Goal: Transaction & Acquisition: Book appointment/travel/reservation

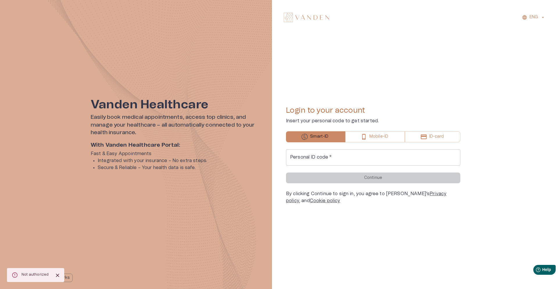
click at [382, 130] on div "Login to your account Insert your personal code to get started. Smart-ID Mobile…" at bounding box center [373, 155] width 174 height 98
click at [385, 135] on p "Mobile-ID" at bounding box center [378, 137] width 19 height 6
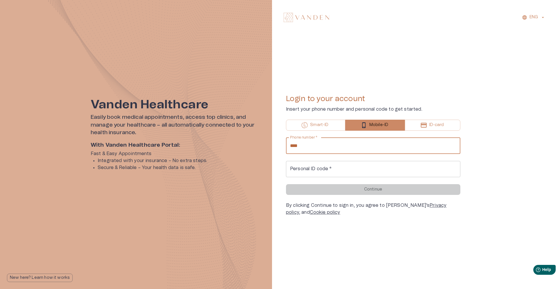
click at [360, 148] on input "****" at bounding box center [373, 146] width 174 height 16
type input "**********"
click at [342, 169] on input "Personal ID code   *" at bounding box center [373, 169] width 174 height 16
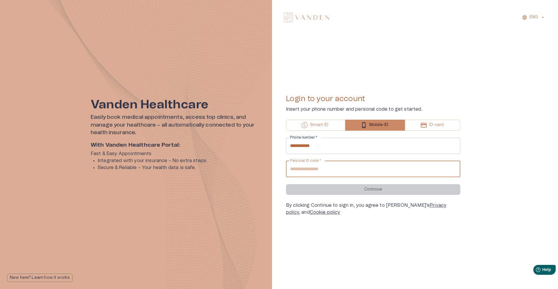
click at [342, 169] on input "Personal ID code   *" at bounding box center [373, 169] width 174 height 16
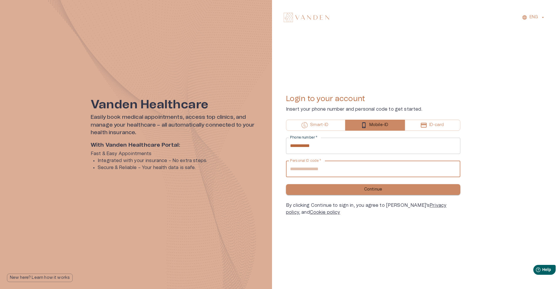
type input "**********"
click at [335, 191] on button "Continue" at bounding box center [373, 189] width 174 height 11
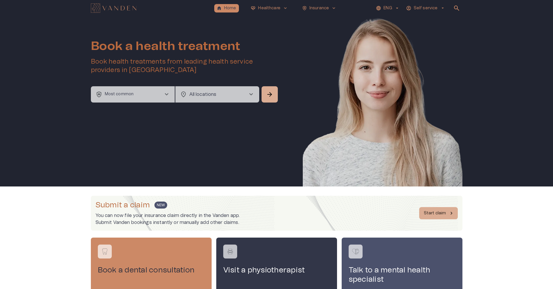
click at [392, 9] on p "ENG" at bounding box center [388, 8] width 8 height 6
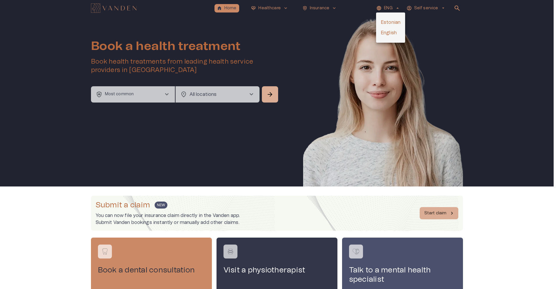
click at [389, 29] on li "English" at bounding box center [390, 33] width 29 height 10
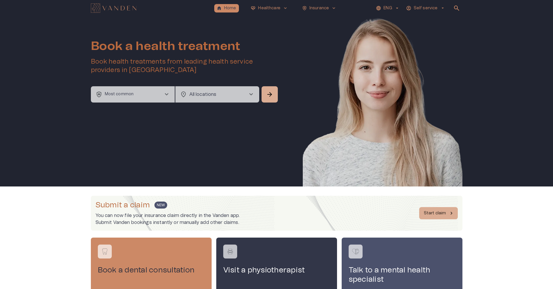
click at [145, 103] on div "Book a health treatment Book health treatments from leading health service prov…" at bounding box center [277, 101] width 372 height 170
click at [144, 98] on button "health_and_safety Most common chevron_right" at bounding box center [133, 94] width 84 height 16
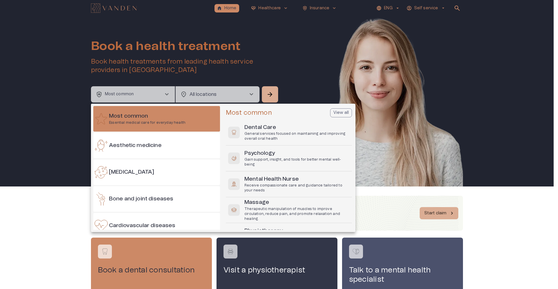
click at [234, 85] on div at bounding box center [279, 144] width 558 height 289
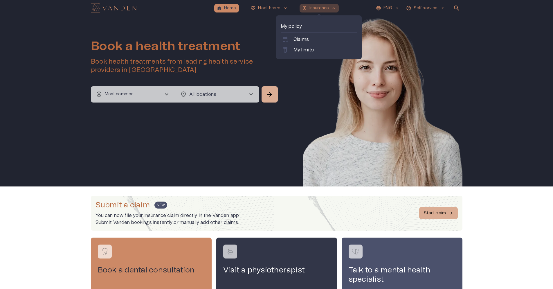
click at [317, 10] on p "Insurance" at bounding box center [319, 8] width 19 height 6
click at [302, 40] on p "Claims" at bounding box center [301, 39] width 15 height 7
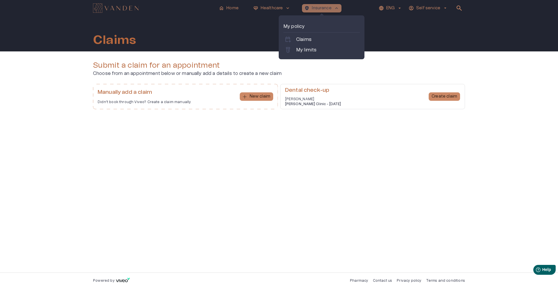
click at [315, 7] on p "Insurance" at bounding box center [321, 8] width 19 height 6
click at [308, 49] on p "My limits" at bounding box center [306, 49] width 20 height 7
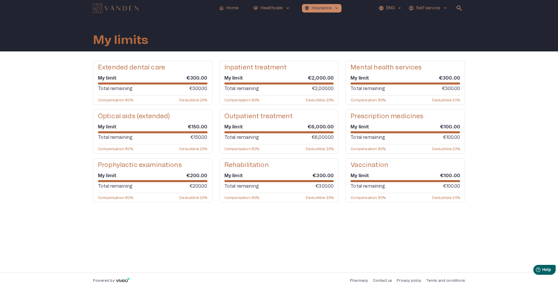
click at [279, 117] on h5 "Outpatient treatment" at bounding box center [258, 116] width 68 height 8
click at [238, 10] on p "Home" at bounding box center [232, 8] width 12 height 6
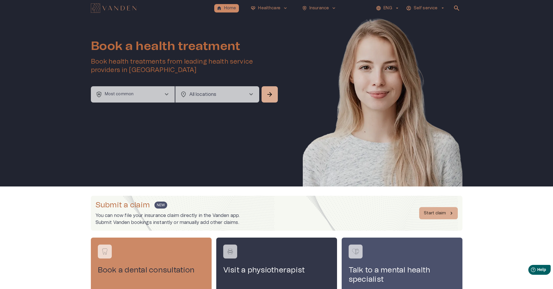
click at [128, 95] on p "Most common" at bounding box center [119, 94] width 29 height 6
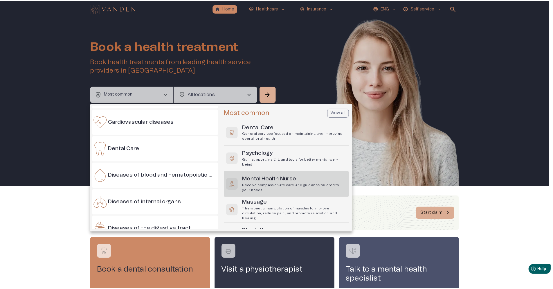
scroll to position [73, 0]
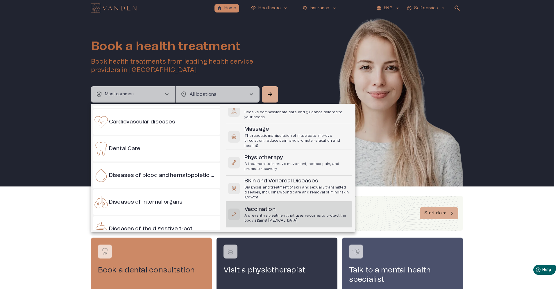
click at [284, 213] on h6 "Vaccination" at bounding box center [296, 210] width 105 height 8
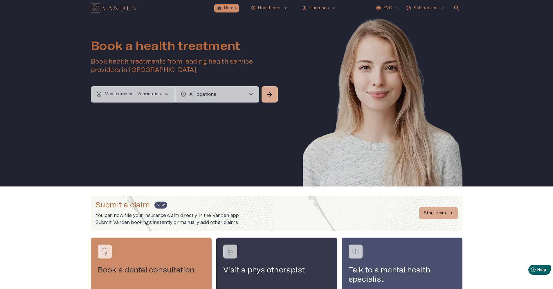
click at [259, 94] on div "health_and_safety Most common - Vaccination chevron_right location_on All locat…" at bounding box center [185, 94] width 188 height 16
click at [254, 94] on span "chevron_right" at bounding box center [251, 94] width 7 height 7
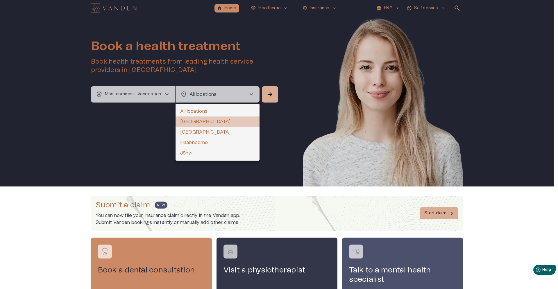
click at [200, 119] on li "Tallinn" at bounding box center [217, 121] width 84 height 10
type input "**********"
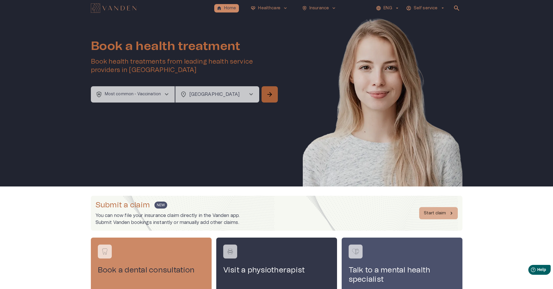
click at [275, 97] on button "arrow_forward" at bounding box center [270, 94] width 16 height 16
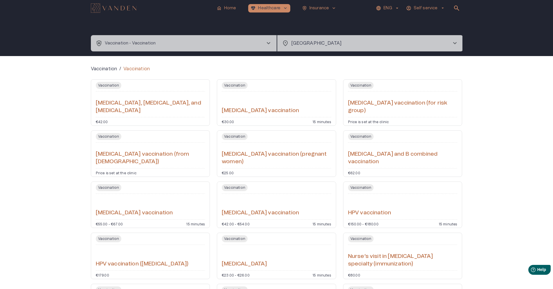
click at [391, 8] on p "ENG" at bounding box center [388, 8] width 8 height 6
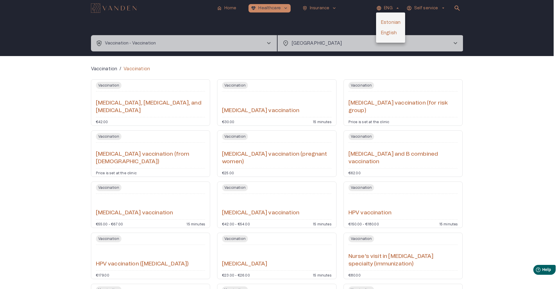
click at [278, 258] on div at bounding box center [279, 144] width 558 height 289
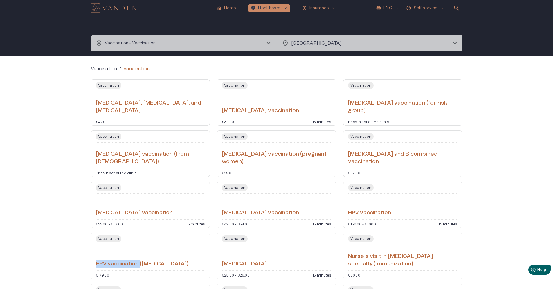
drag, startPoint x: 105, startPoint y: 262, endPoint x: 142, endPoint y: 264, distance: 37.0
click at [142, 264] on div "Vaccination / Vaccination Vaccination Diphtheria, tetanus, and pertussis vaccin…" at bounding box center [276, 228] width 553 height 344
copy h6 "HPV vaccination"
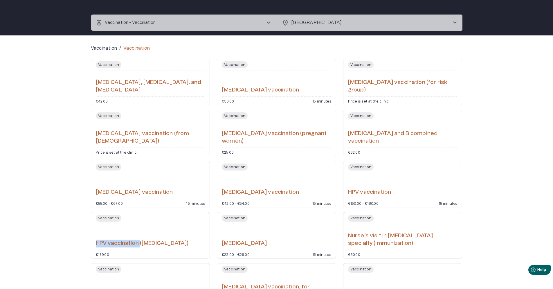
scroll to position [28, 0]
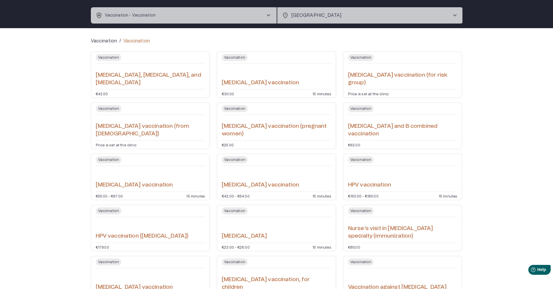
click at [74, 233] on div "Vaccination / Vaccination Vaccination Diphtheria, tetanus, and pertussis vaccin…" at bounding box center [276, 200] width 553 height 344
click at [421, 180] on div "HPV vaccination" at bounding box center [403, 178] width 110 height 21
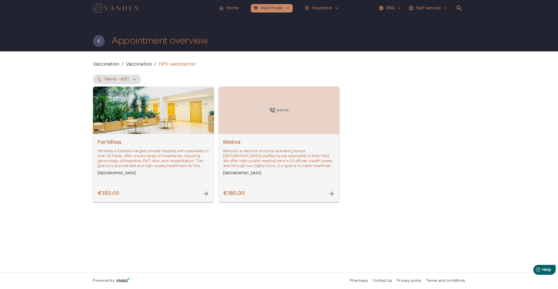
click at [196, 146] on h6 "Fertilitas" at bounding box center [154, 143] width 112 height 8
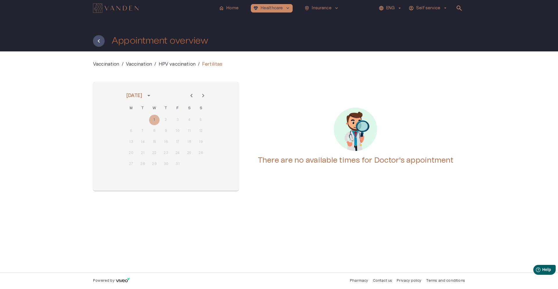
click at [201, 98] on icon "Next month" at bounding box center [203, 95] width 7 height 7
click at [193, 128] on div "3 4 5 6 7 8 9" at bounding box center [165, 131] width 93 height 10
click at [193, 147] on div "10 11 12 13 14 15 16" at bounding box center [165, 142] width 93 height 10
click at [193, 147] on div "1 2 3 4 5 6 7 8 9 10 11 12 13 14 15 16 17 18 19 20 21 22 23 24 25 26 27 28 29 30" at bounding box center [165, 142] width 93 height 56
drag, startPoint x: 190, startPoint y: 148, endPoint x: 186, endPoint y: 146, distance: 4.4
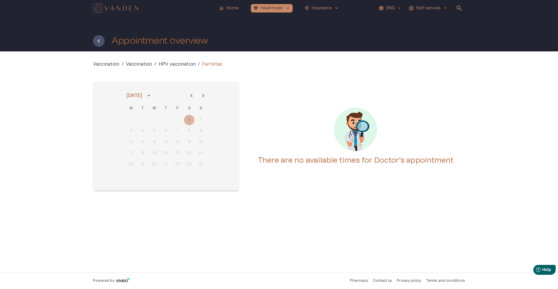
click at [190, 148] on div "17 18 19 20 21 22 23" at bounding box center [165, 153] width 93 height 10
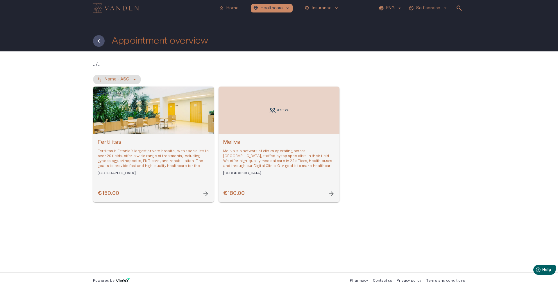
click at [250, 132] on div "Open selected supplier available booking dates" at bounding box center [278, 110] width 121 height 47
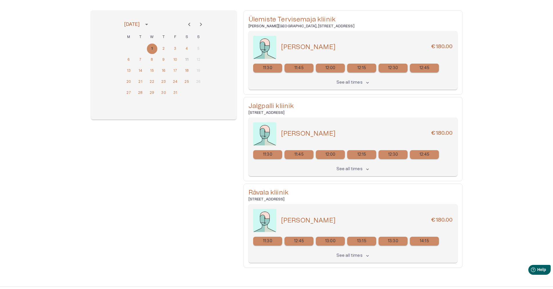
scroll to position [11, 0]
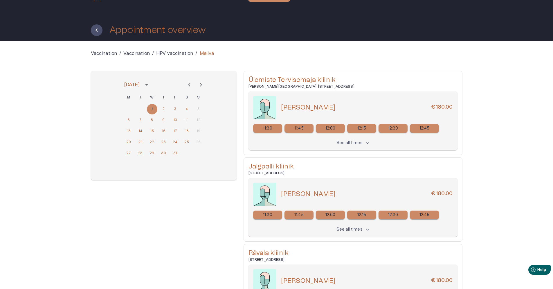
click at [155, 34] on h1 "Appointment overview" at bounding box center [158, 30] width 96 height 10
click at [92, 31] on button "Back" at bounding box center [97, 30] width 12 height 12
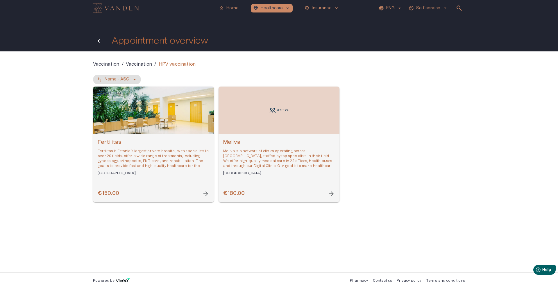
click at [100, 41] on icon "Back" at bounding box center [98, 40] width 7 height 7
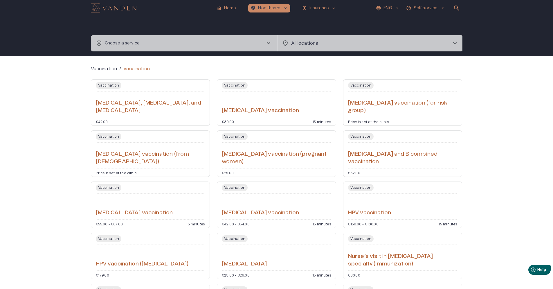
type input "**********"
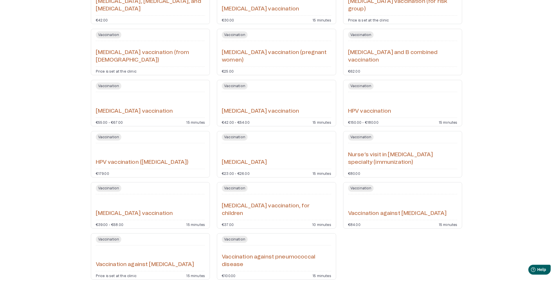
scroll to position [2, 0]
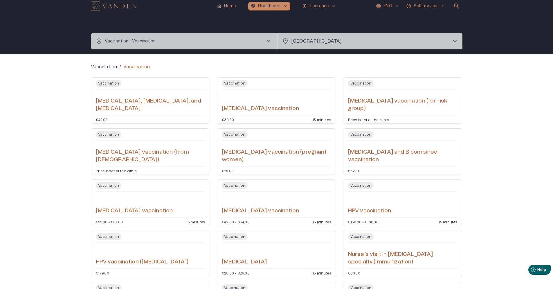
click at [143, 35] on button "health_and_safety Vaccination - Vaccination chevron_right" at bounding box center [184, 41] width 186 height 16
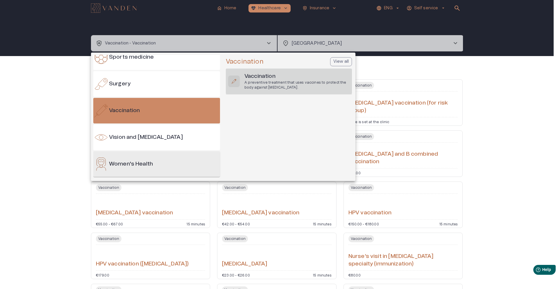
scroll to position [626, 0]
click at [144, 154] on div "Women's Health" at bounding box center [156, 164] width 127 height 26
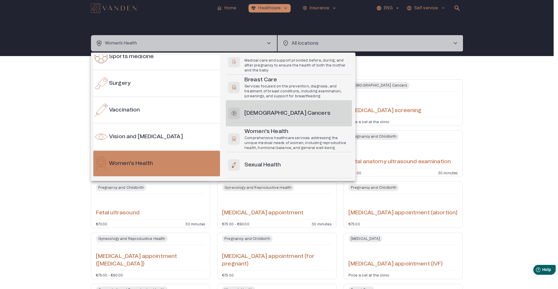
scroll to position [73, 0]
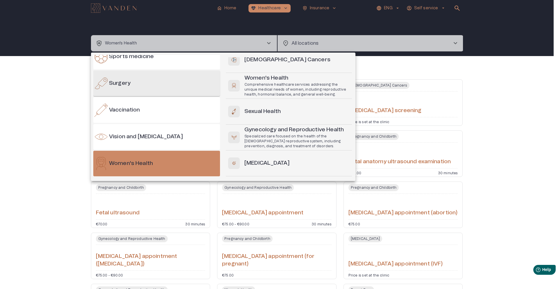
click at [118, 94] on div "Surgery" at bounding box center [156, 84] width 127 height 26
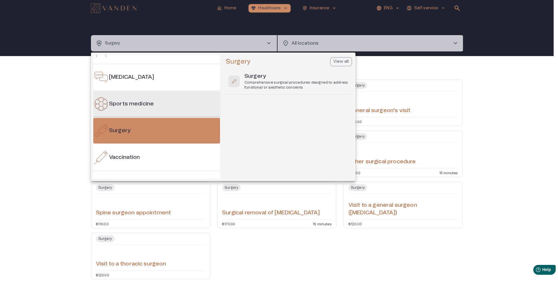
scroll to position [571, 0]
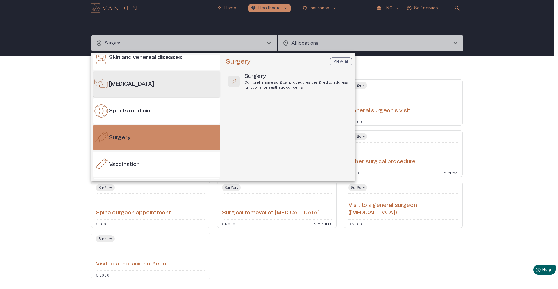
click at [128, 92] on div "Speech therapy" at bounding box center [156, 84] width 127 height 26
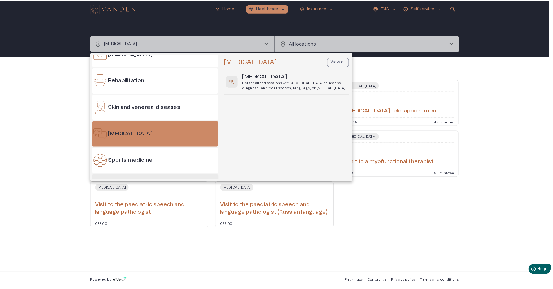
scroll to position [497, 0]
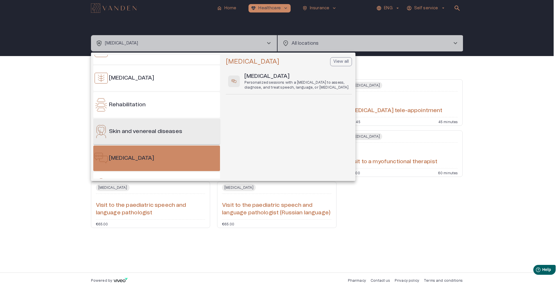
click at [181, 139] on div "Skin and venereal diseases" at bounding box center [156, 132] width 127 height 26
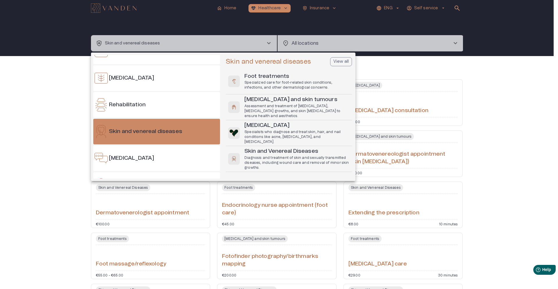
click at [44, 137] on div at bounding box center [279, 144] width 558 height 289
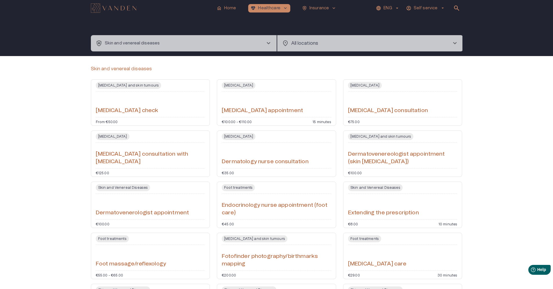
click at [137, 38] on button "health_and_safety Skin and venereal diseases chevron_right" at bounding box center [184, 43] width 186 height 16
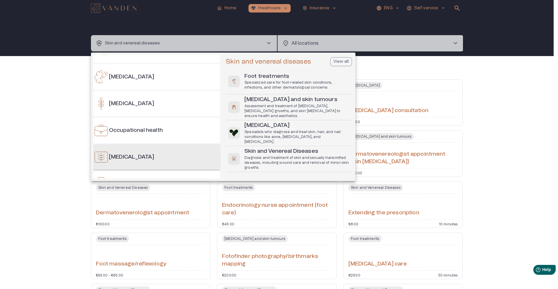
scroll to position [413, 0]
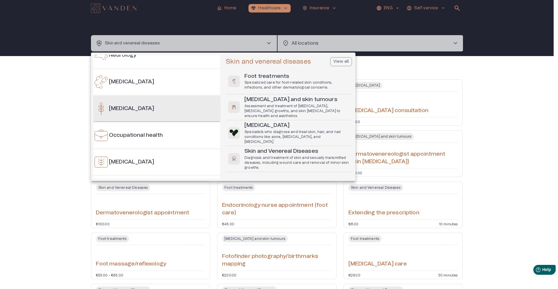
click at [134, 114] on div "Nutrition counseling" at bounding box center [156, 109] width 127 height 26
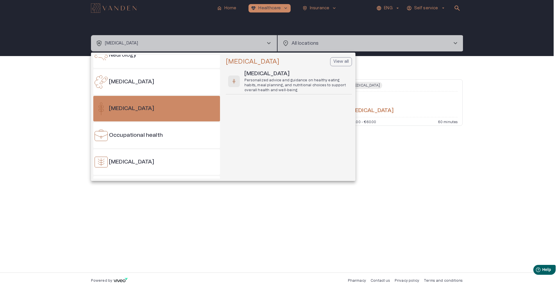
click at [52, 130] on div at bounding box center [279, 144] width 558 height 289
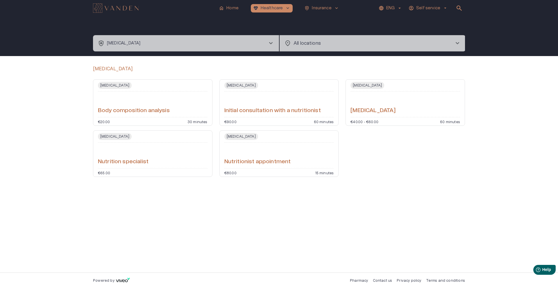
click at [134, 116] on div "Nutrition Counseling Body composition analysis €20.00 30 minutes" at bounding box center [152, 102] width 119 height 46
click at [298, 95] on div "Initial consultation with a nutritionist" at bounding box center [279, 104] width 110 height 21
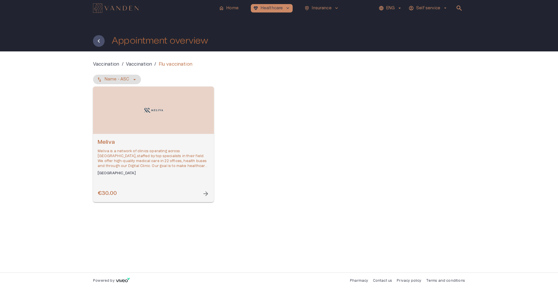
click at [194, 152] on p "Meliva is a network of clinics operating across [GEOGRAPHIC_DATA], staffed by t…" at bounding box center [154, 159] width 112 height 20
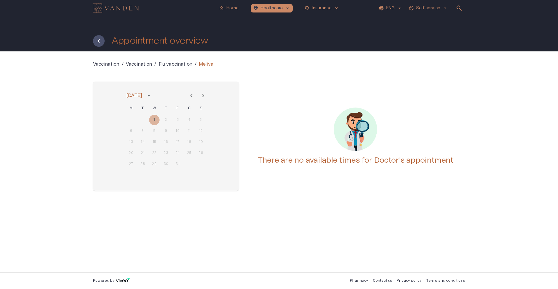
click at [204, 98] on icon "Next month" at bounding box center [203, 95] width 7 height 7
click at [182, 127] on div "8 9 10 11 12 13 14" at bounding box center [165, 131] width 93 height 10
click at [180, 132] on div "8 9 10 11 12 13 14" at bounding box center [165, 131] width 93 height 10
click at [178, 130] on div "8 9 10 11 12 13 14" at bounding box center [165, 131] width 93 height 10
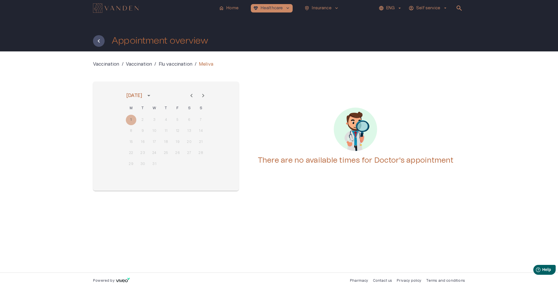
click at [177, 121] on div "1 2 3 4 5 6 7" at bounding box center [165, 120] width 93 height 10
click at [202, 100] on button "Next month" at bounding box center [203, 96] width 12 height 12
click at [182, 134] on div "5 6 7 8 9 10 11" at bounding box center [165, 131] width 93 height 10
click at [157, 137] on div "1 2 3 4 5 6 7 8 9 10 11 12 13 14 15 16 17 18 19 20 21 22 23 24 25 26 27 28 29 3…" at bounding box center [165, 142] width 93 height 56
click at [147, 146] on div "12 13 14 15 16 17 18" at bounding box center [165, 142] width 93 height 10
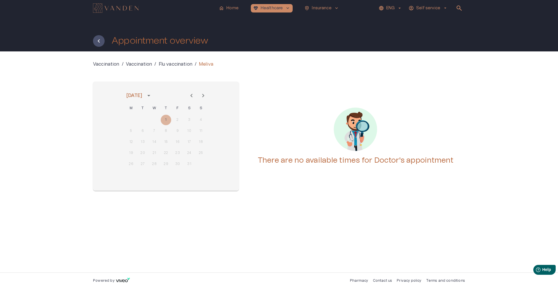
click at [189, 96] on icon "Previous month" at bounding box center [191, 95] width 7 height 7
click at [189, 97] on icon "Previous month" at bounding box center [191, 95] width 7 height 7
click at [169, 133] on div "6 7 8 9 10 11 12" at bounding box center [165, 131] width 93 height 10
click at [153, 132] on div "6 7 8 9 10 11 12" at bounding box center [165, 131] width 93 height 10
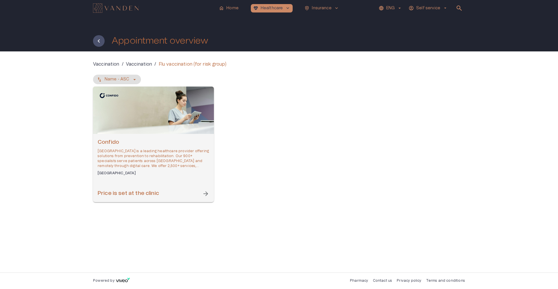
click at [206, 169] on div "Confido Confido Medical Center is a leading healthcare provider offering soluti…" at bounding box center [154, 157] width 112 height 37
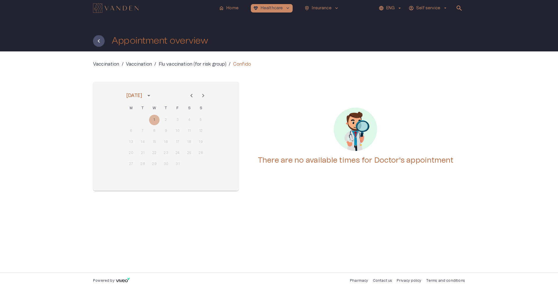
click at [204, 96] on icon "Next month" at bounding box center [203, 95] width 7 height 7
click at [183, 130] on div "8 9 10 11 12 13 14" at bounding box center [165, 131] width 93 height 10
click at [177, 133] on div "8 9 10 11 12 13 14" at bounding box center [165, 131] width 93 height 10
click at [176, 133] on div "8 9 10 11 12 13 14" at bounding box center [165, 131] width 93 height 10
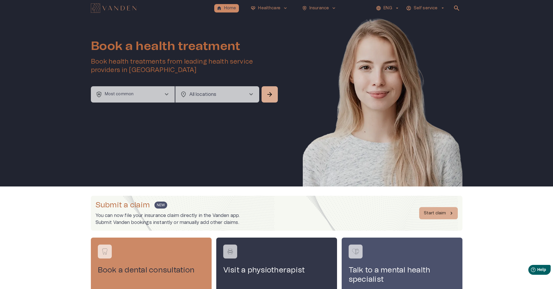
scroll to position [44, 0]
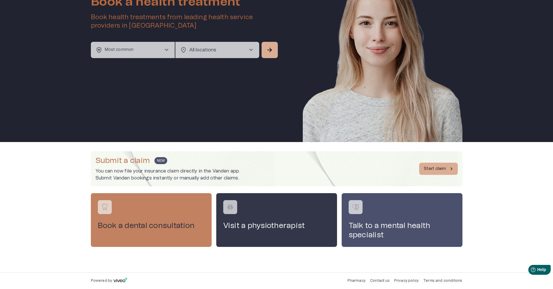
click at [186, 195] on div "Book a dental consultation" at bounding box center [151, 219] width 121 height 53
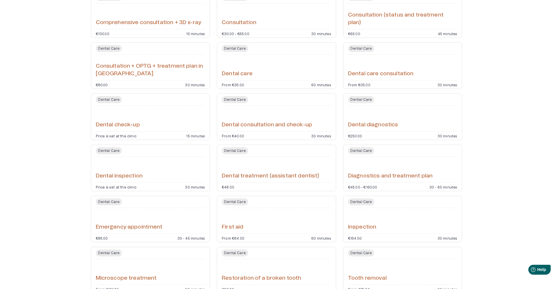
scroll to position [88, 0]
